Goal: Task Accomplishment & Management: Complete application form

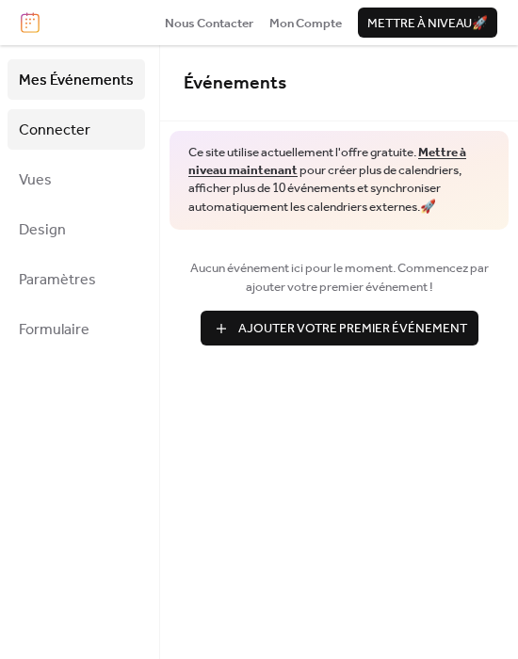
click at [25, 127] on span "Connecter" at bounding box center [55, 130] width 72 height 29
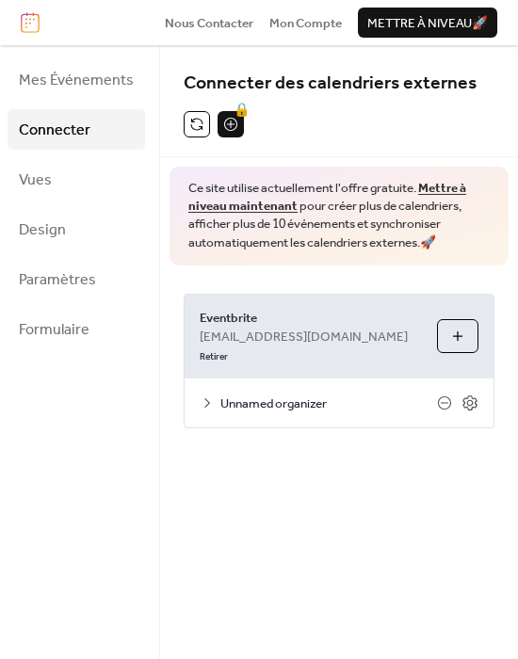
click at [241, 332] on span "[EMAIL_ADDRESS][DOMAIN_NAME]" at bounding box center [304, 337] width 208 height 19
click at [207, 396] on icon at bounding box center [207, 403] width 15 height 15
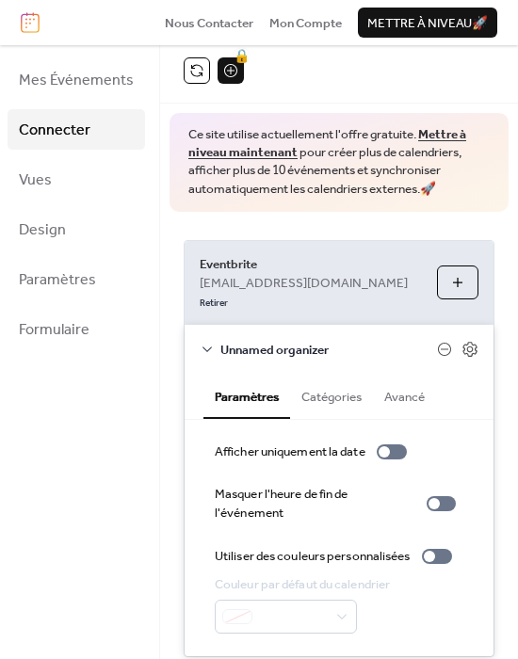
scroll to position [108, 0]
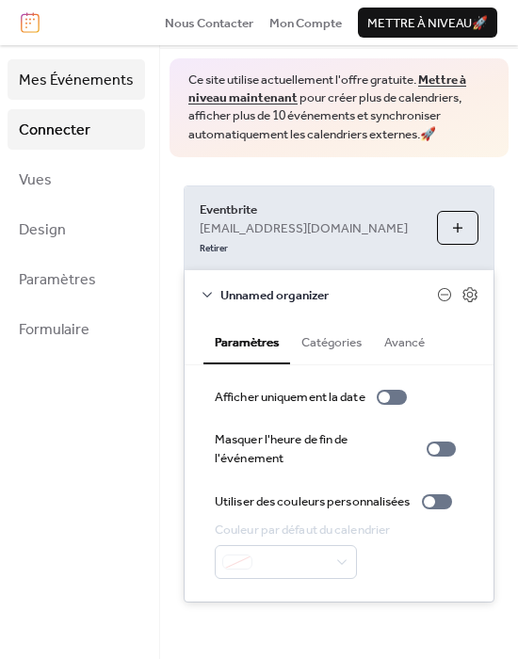
click at [60, 80] on span "Mes Événements" at bounding box center [76, 80] width 115 height 29
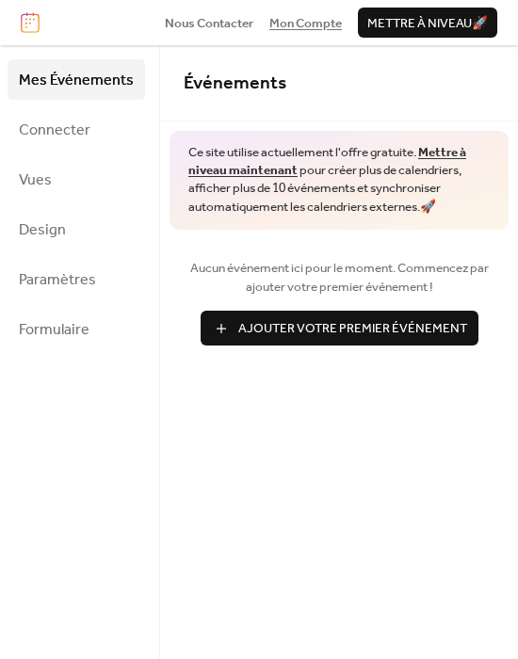
click at [292, 29] on span "Mon Compte" at bounding box center [305, 23] width 73 height 19
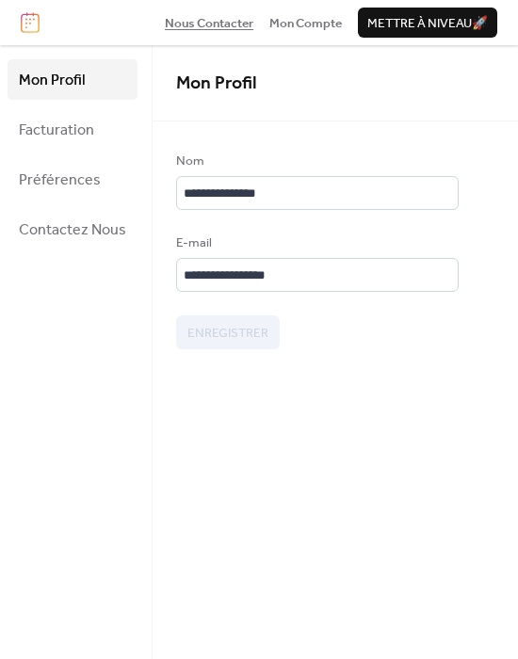
click at [197, 16] on span "Nous Contacter" at bounding box center [209, 23] width 89 height 19
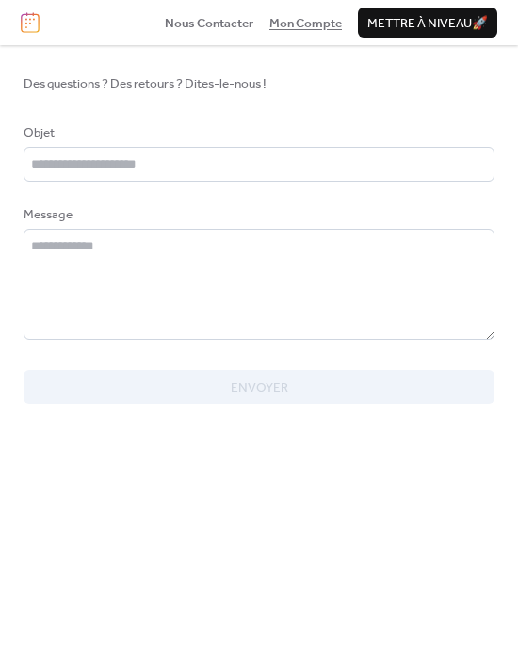
click at [322, 19] on span "Mon Compte" at bounding box center [305, 23] width 73 height 19
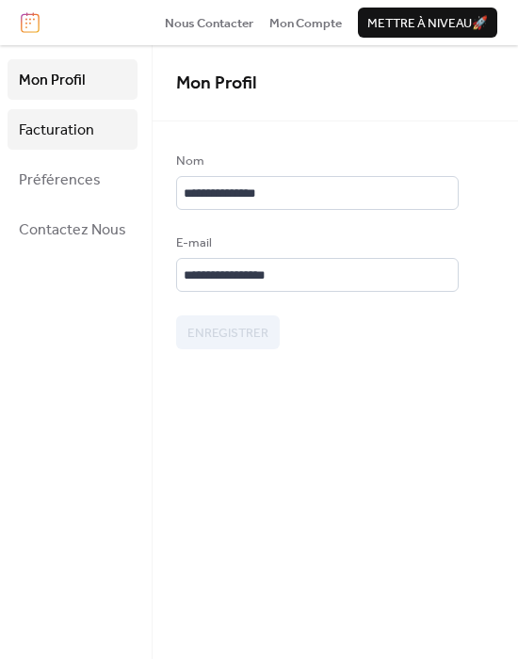
click at [77, 123] on span "Facturation" at bounding box center [56, 130] width 75 height 29
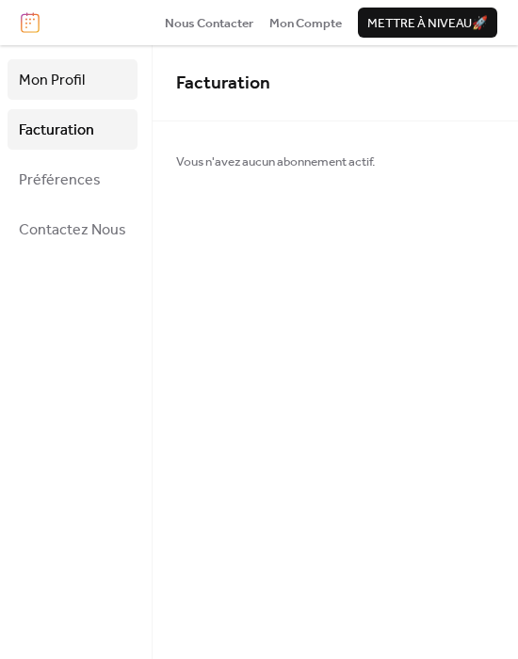
click at [84, 80] on link "Mon Profil" at bounding box center [73, 79] width 130 height 41
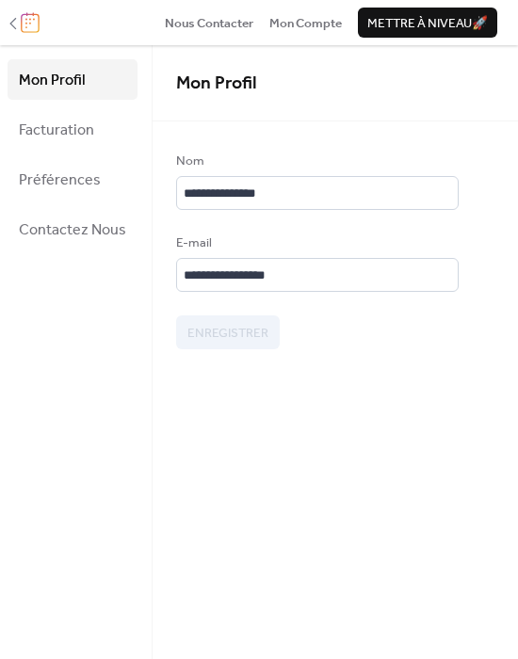
click at [18, 27] on icon at bounding box center [13, 23] width 19 height 19
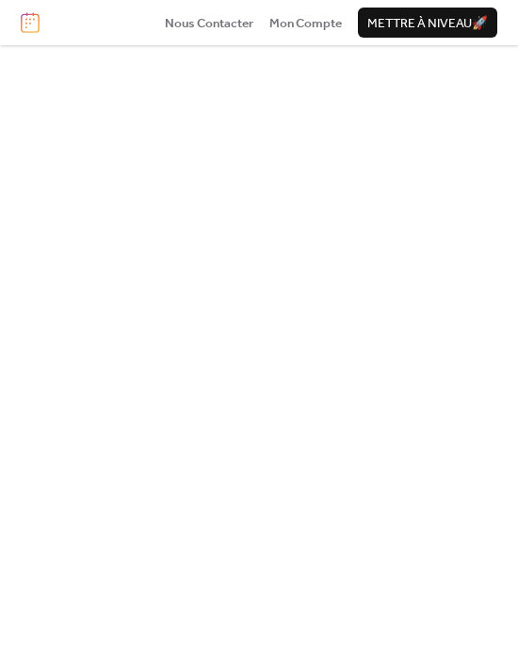
click at [37, 21] on img at bounding box center [30, 22] width 19 height 21
click at [26, 29] on img at bounding box center [30, 22] width 19 height 21
click at [214, 14] on span "Nous Contacter" at bounding box center [209, 23] width 89 height 19
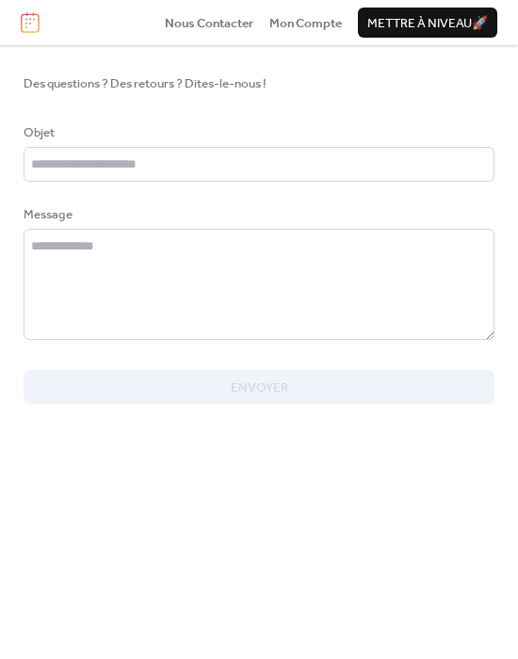
click at [357, 20] on div "Nous Contacter Mon Compte Mettre à niveau 🚀" at bounding box center [259, 22] width 518 height 45
click at [317, 20] on span "Mon Compte" at bounding box center [305, 23] width 73 height 19
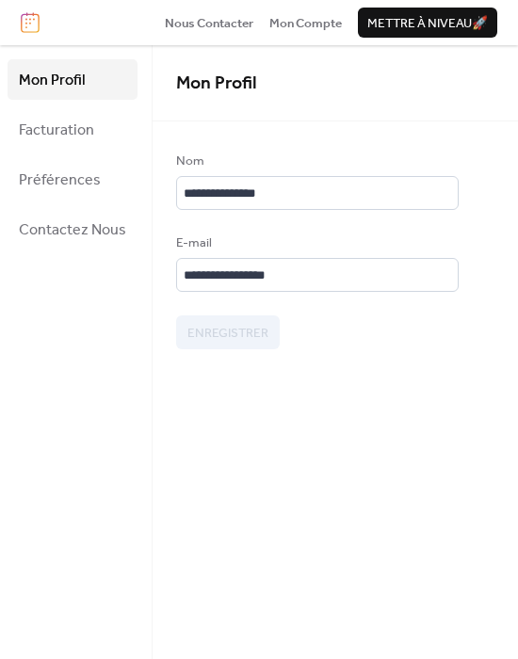
click at [432, 21] on span "Mettre à niveau 🚀" at bounding box center [427, 23] width 121 height 19
click at [31, 30] on img at bounding box center [30, 22] width 19 height 21
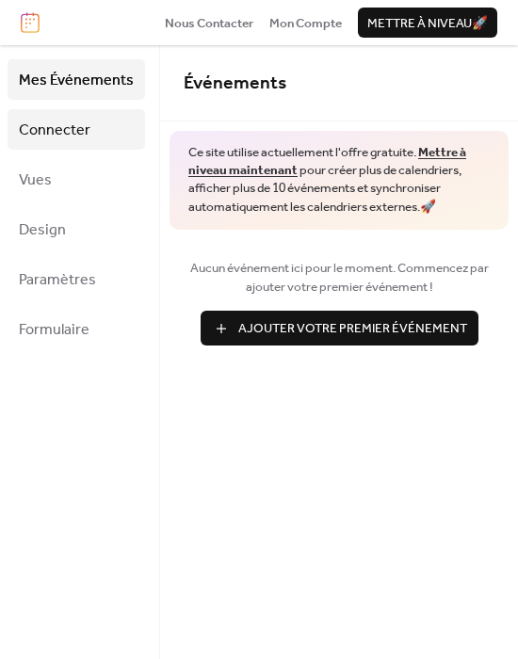
click at [86, 117] on span "Connecter" at bounding box center [55, 130] width 72 height 29
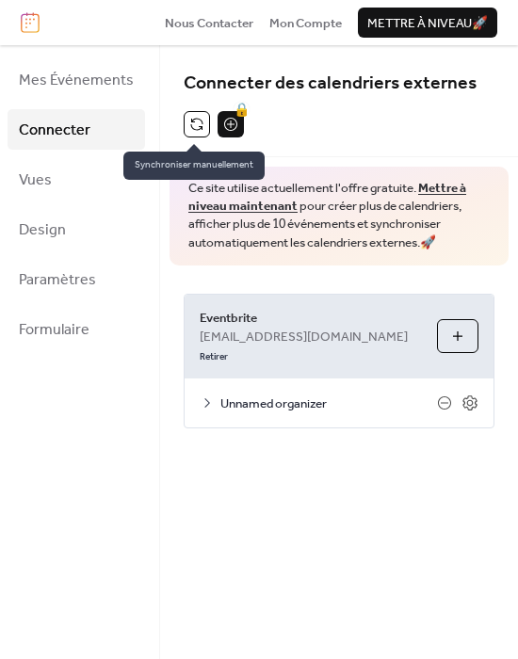
click at [190, 122] on button at bounding box center [197, 124] width 26 height 26
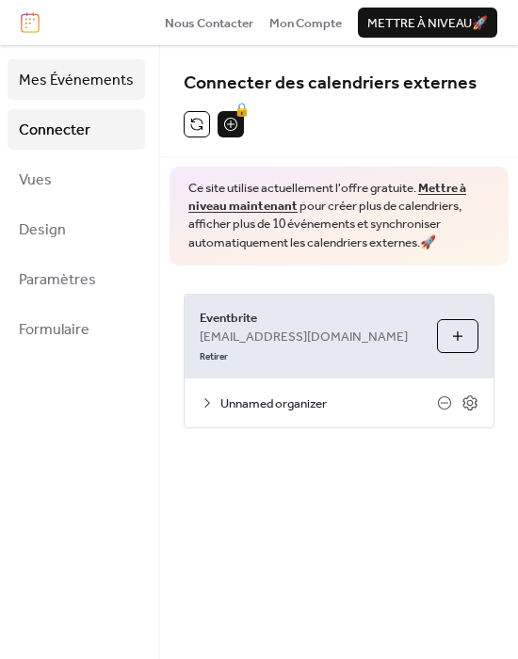
click at [108, 62] on link "Mes Événements" at bounding box center [77, 79] width 138 height 41
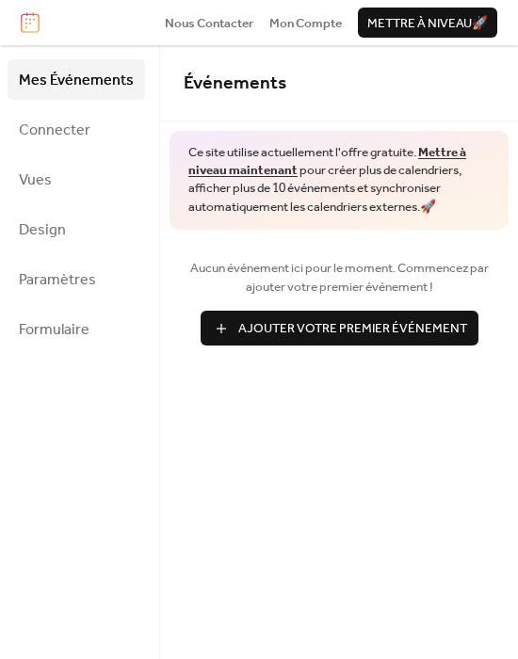
click at [261, 334] on span "Ajouter Votre Premier Événement" at bounding box center [352, 328] width 229 height 19
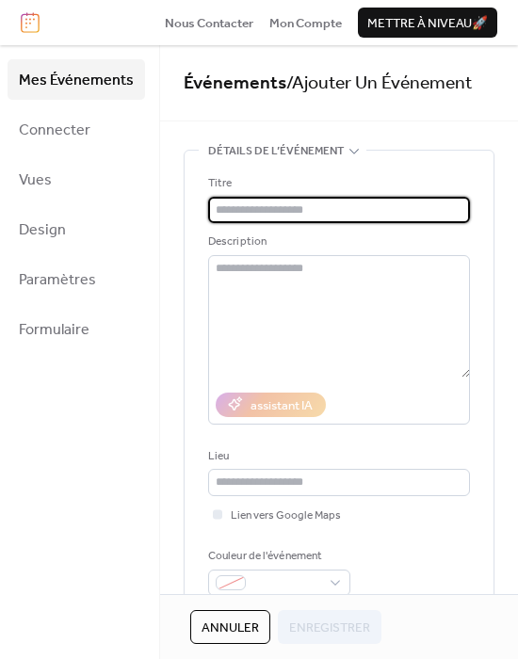
click at [273, 216] on input "text" at bounding box center [339, 210] width 262 height 26
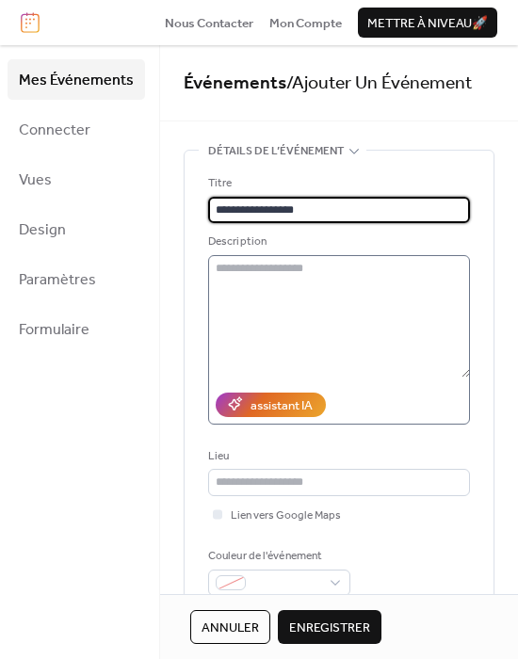
type input "**********"
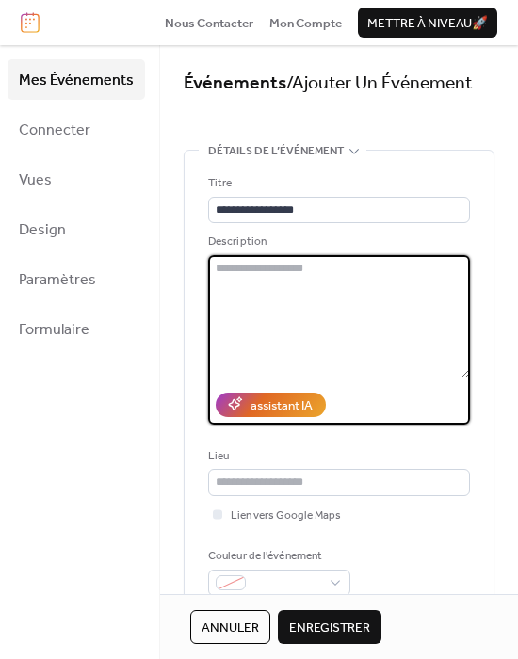
click at [284, 284] on textarea at bounding box center [339, 316] width 262 height 122
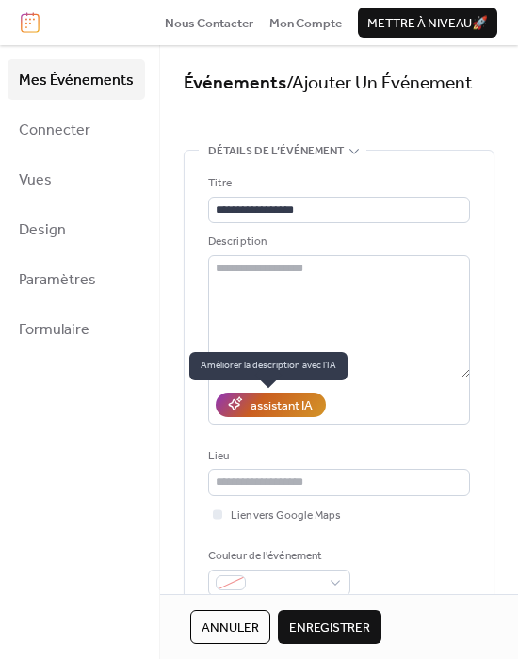
click at [263, 407] on div "assistant IA" at bounding box center [282, 406] width 62 height 19
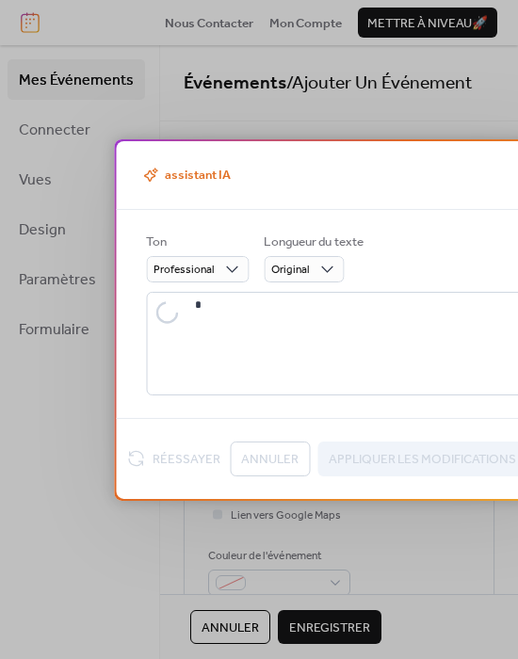
type textarea "**********"
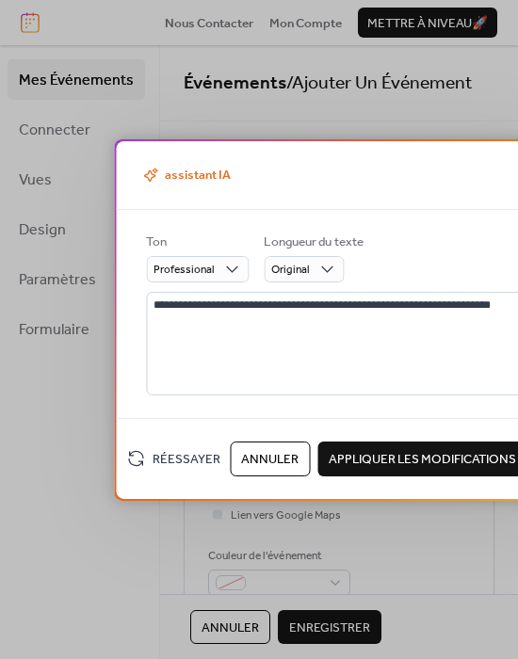
drag, startPoint x: 301, startPoint y: 156, endPoint x: 58, endPoint y: 157, distance: 243.1
click at [59, 157] on div "**********" at bounding box center [259, 329] width 518 height 659
click at [409, 450] on span "Appliquer Les Modifications" at bounding box center [422, 459] width 187 height 19
type textarea "**********"
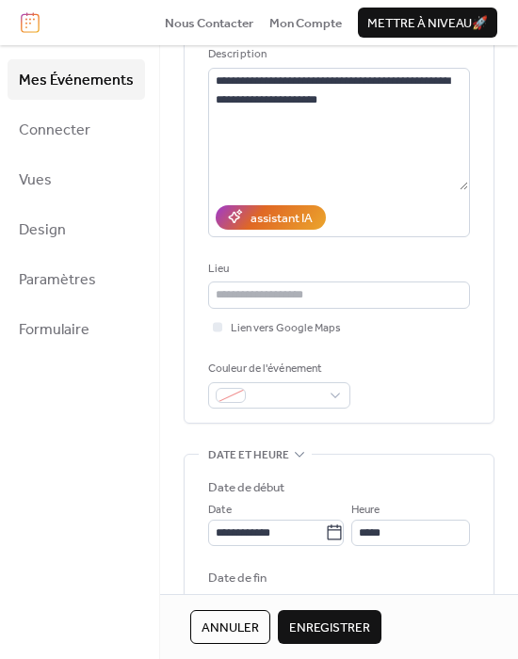
scroll to position [196, 0]
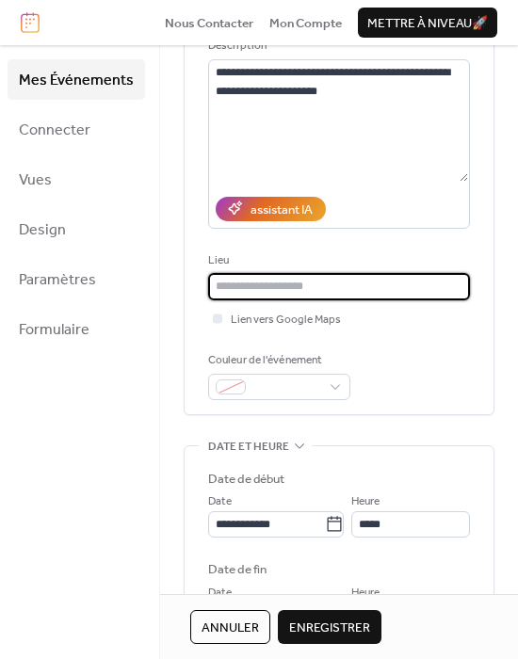
click at [281, 285] on input "text" at bounding box center [339, 286] width 262 height 26
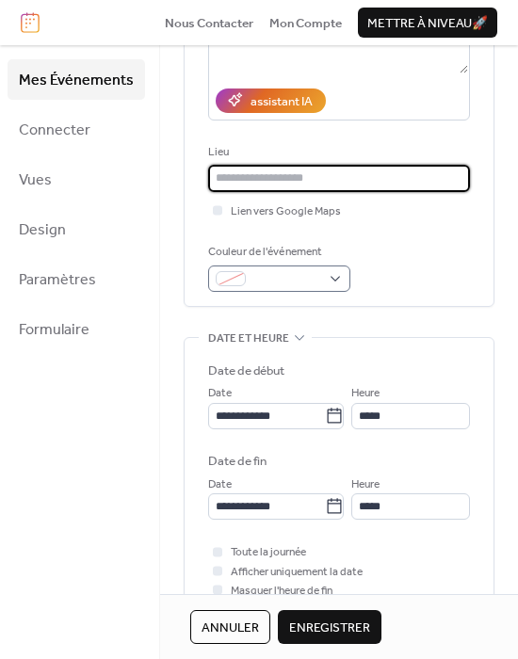
scroll to position [335, 0]
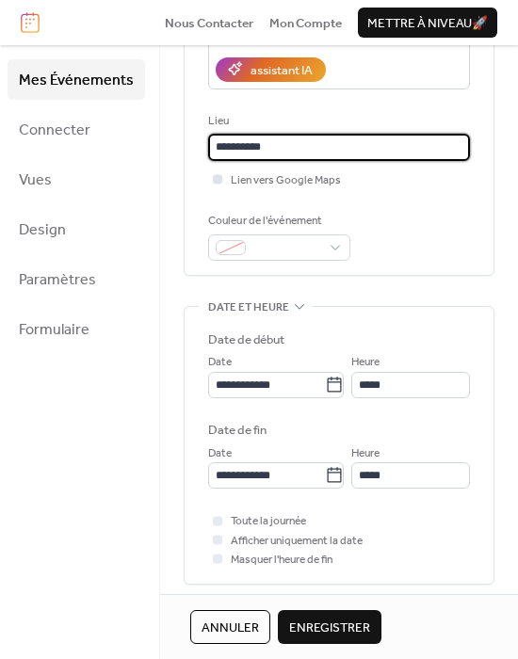
type input "**********"
click at [213, 178] on div at bounding box center [217, 178] width 9 height 9
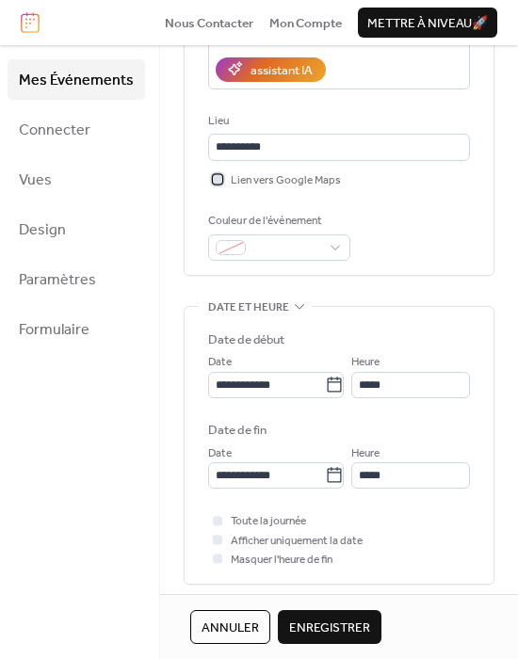
click at [217, 181] on div at bounding box center [217, 178] width 9 height 9
click at [314, 251] on span at bounding box center [286, 248] width 67 height 19
click at [487, 334] on div "**********" at bounding box center [339, 445] width 309 height 277
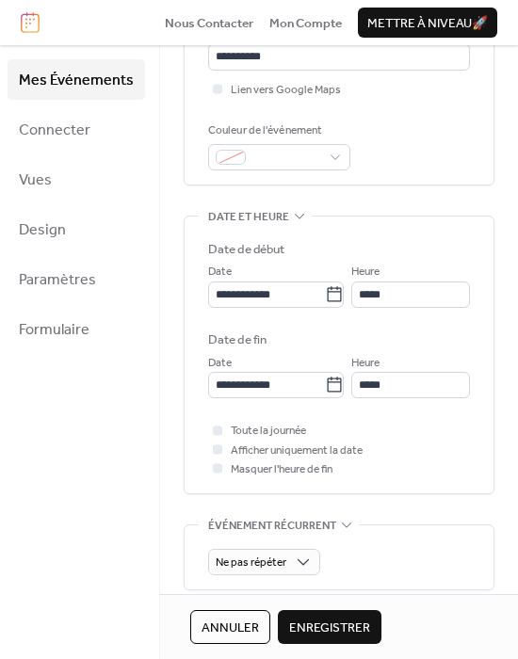
scroll to position [436, 0]
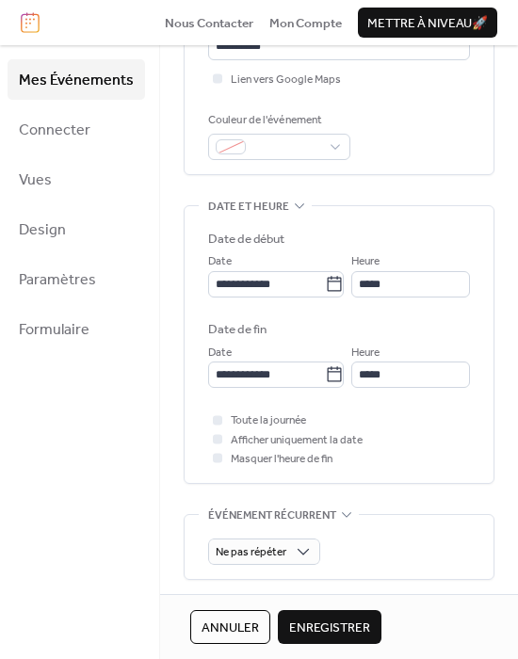
click at [420, 156] on div "Couleur de l'événement" at bounding box center [339, 135] width 262 height 49
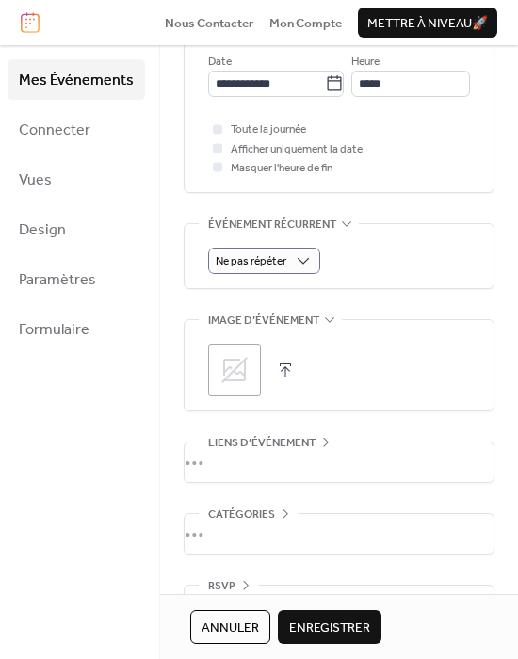
scroll to position [778, 0]
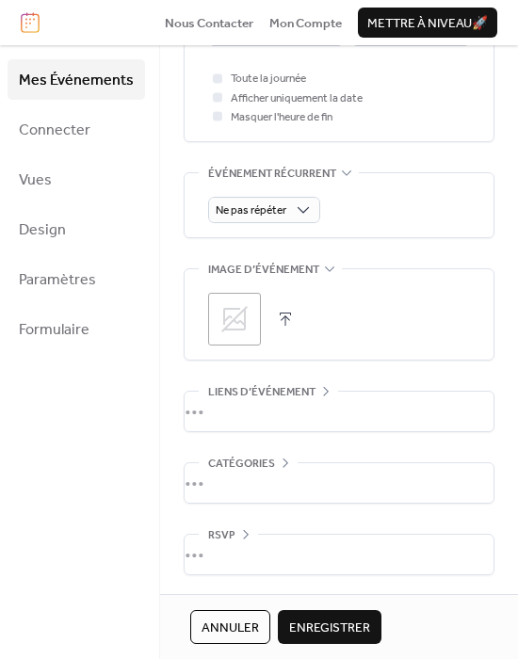
click at [253, 402] on div "•••" at bounding box center [339, 412] width 309 height 40
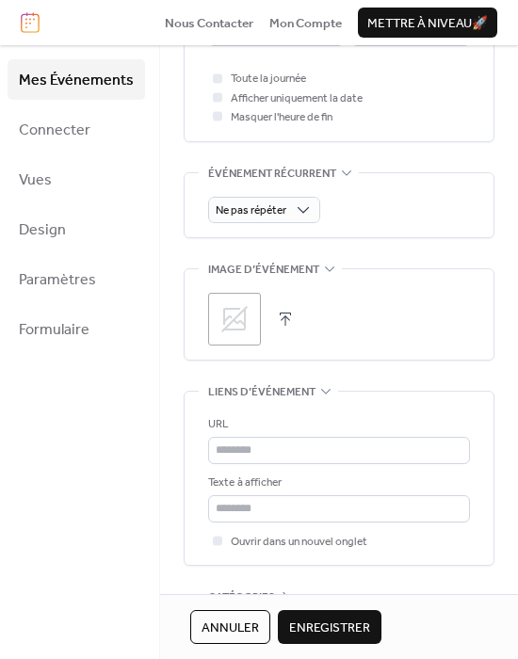
click at [277, 388] on span "Liens d’événement" at bounding box center [261, 392] width 107 height 19
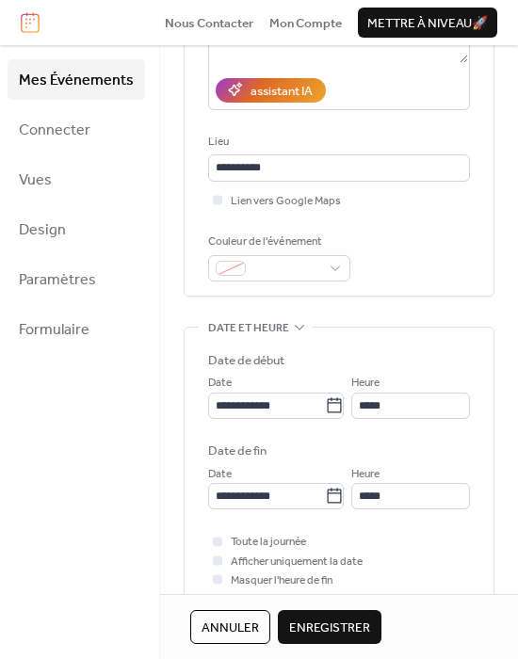
scroll to position [0, 0]
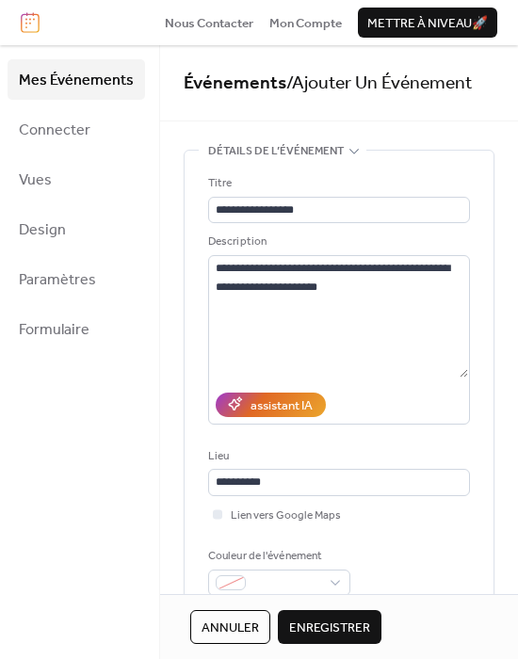
click at [317, 620] on span "Enregistrer" at bounding box center [329, 628] width 81 height 19
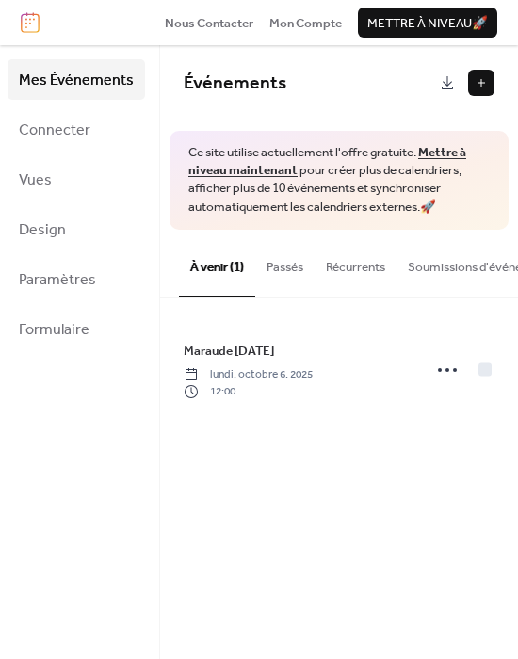
click at [290, 266] on button "Passés" at bounding box center [284, 263] width 59 height 66
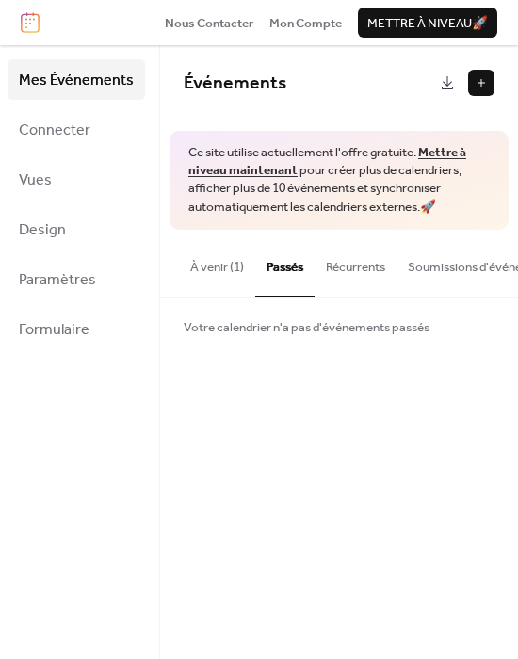
click at [356, 270] on button "Récurrents" at bounding box center [356, 263] width 82 height 66
click at [431, 271] on button "Soumissions d'événements" at bounding box center [482, 263] width 171 height 66
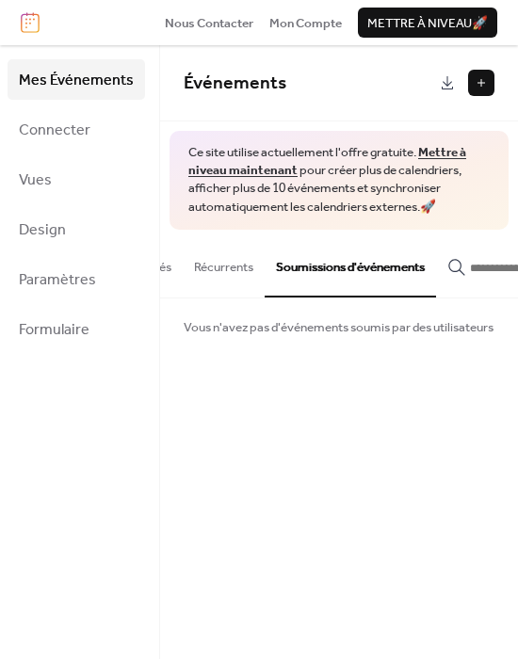
scroll to position [0, 230]
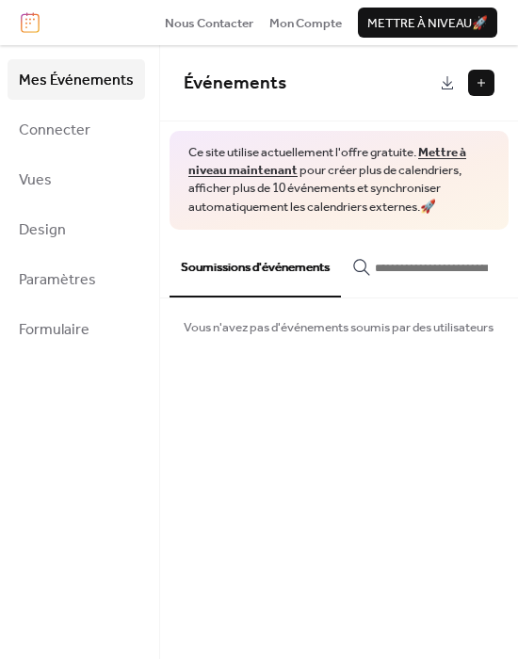
click at [402, 269] on input "button" at bounding box center [431, 268] width 113 height 19
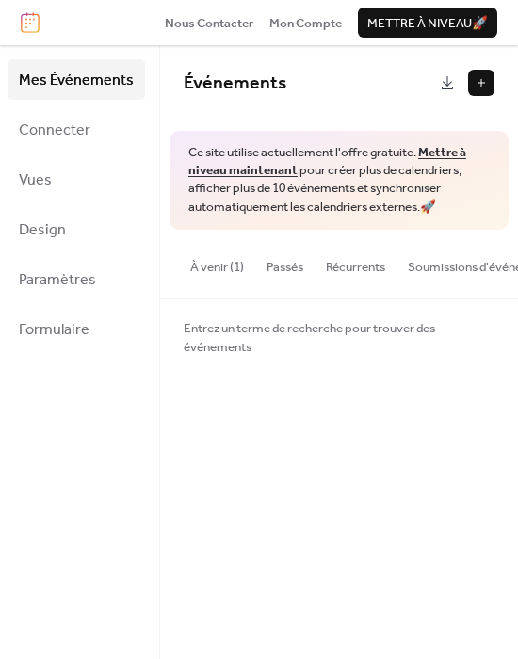
click at [220, 251] on button "À venir (1)" at bounding box center [217, 263] width 76 height 66
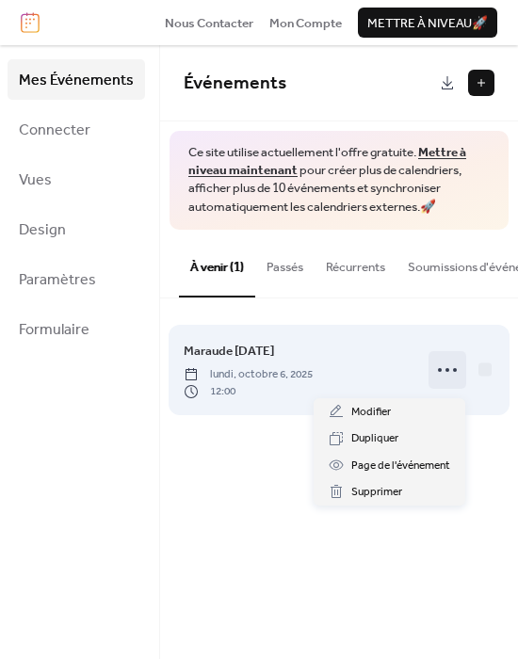
click at [437, 375] on icon at bounding box center [447, 370] width 30 height 30
